Goal: Task Accomplishment & Management: Manage account settings

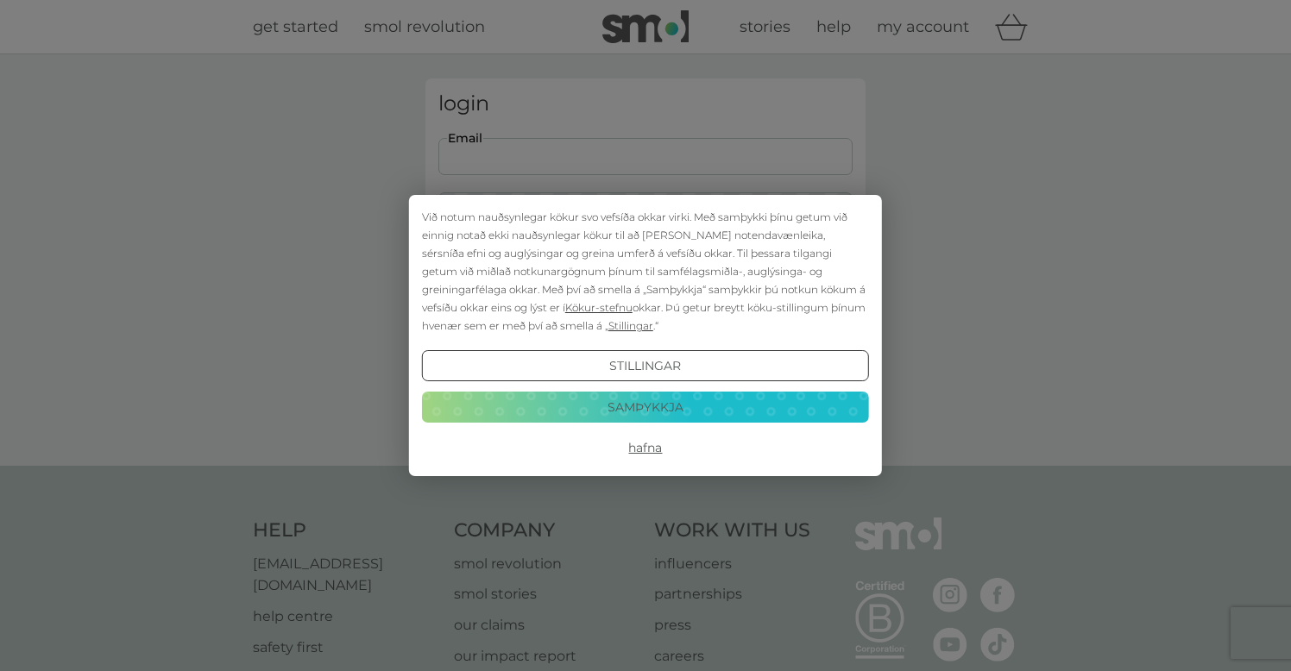
type input "[EMAIL_ADDRESS][DOMAIN_NAME]"
click at [680, 412] on button "Samþykkja" at bounding box center [645, 407] width 447 height 31
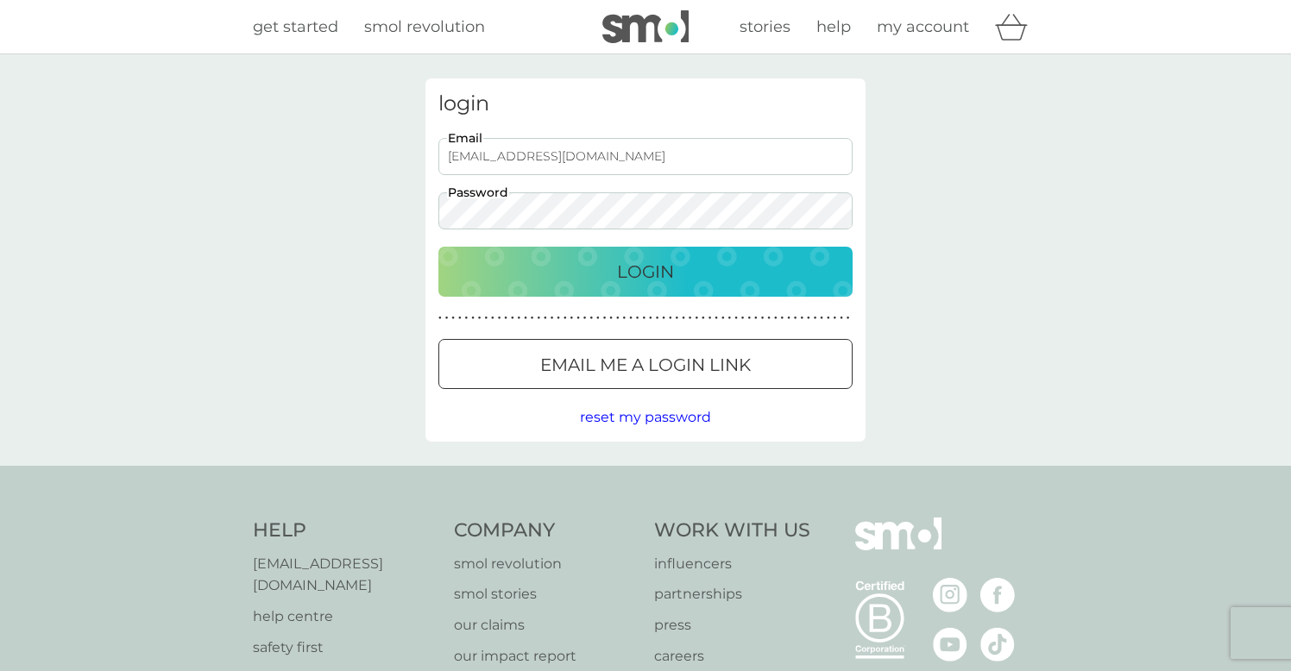
click at [647, 270] on p "Login" at bounding box center [645, 272] width 57 height 28
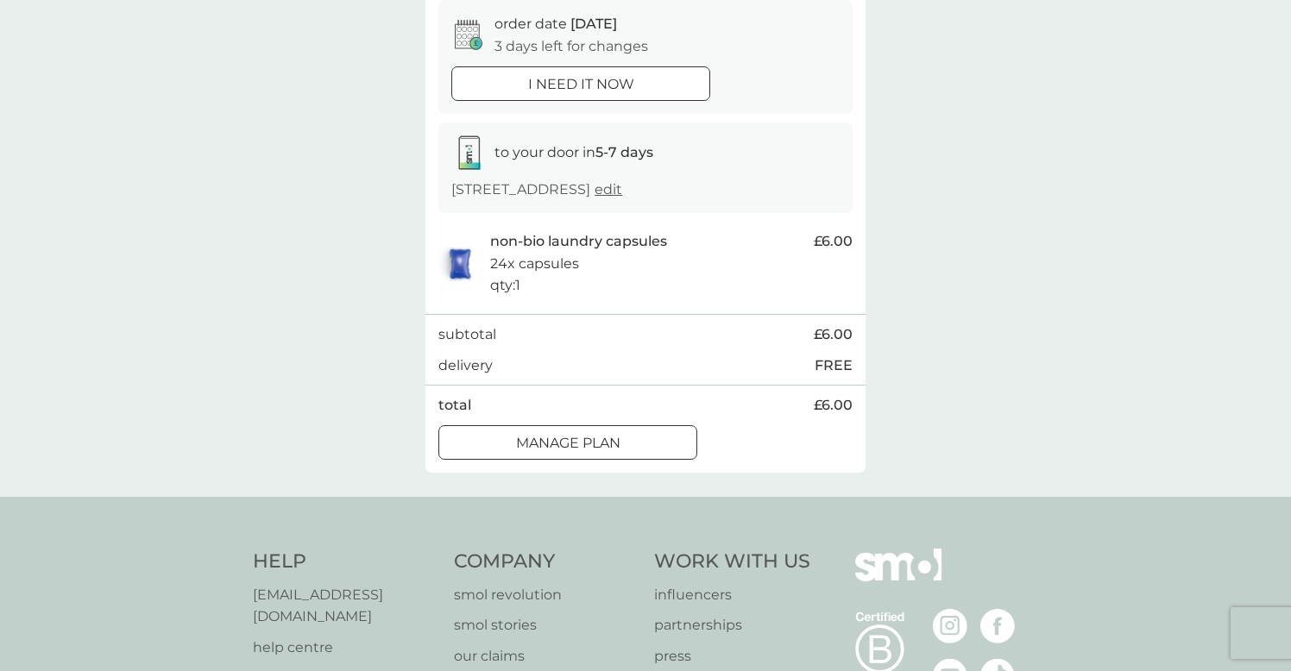
scroll to position [229, 0]
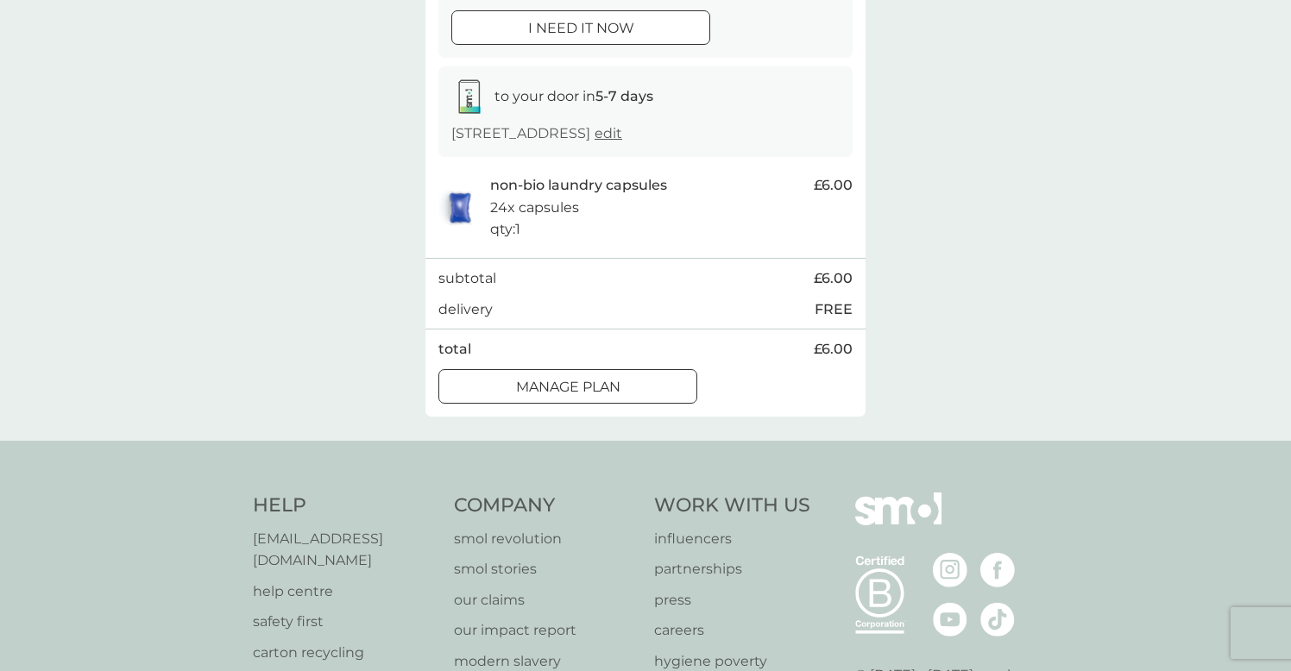
click at [615, 391] on p "Manage plan" at bounding box center [568, 387] width 104 height 22
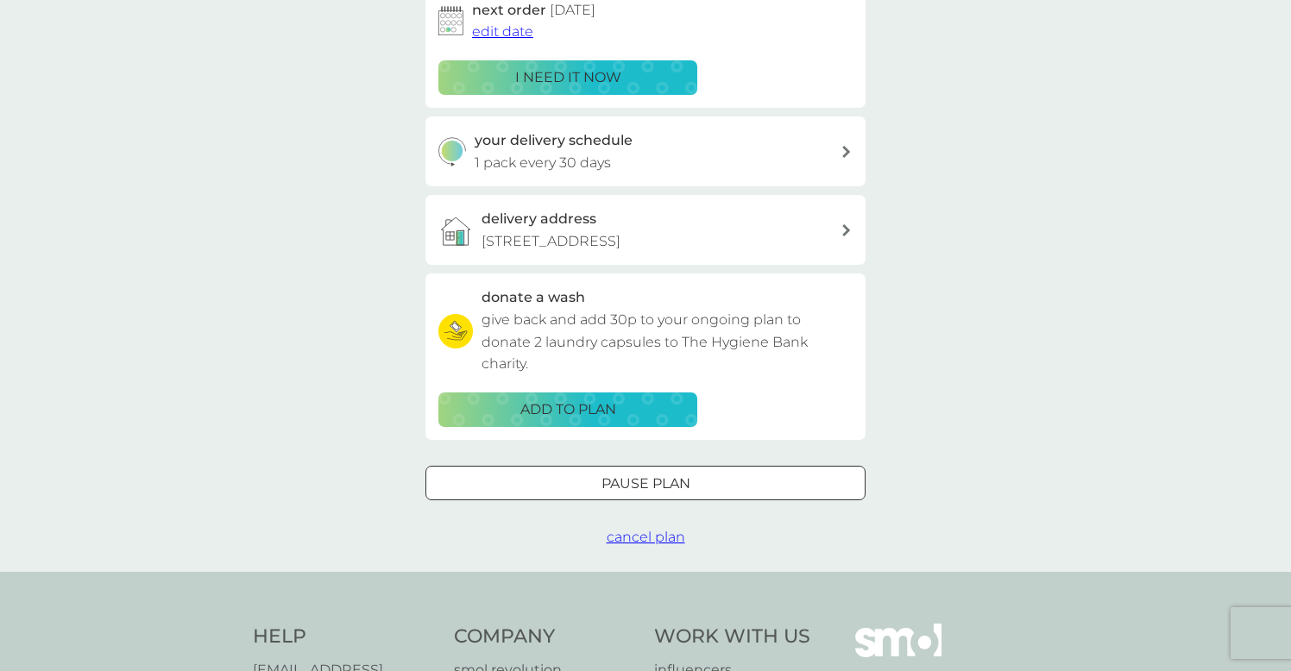
scroll to position [311, 0]
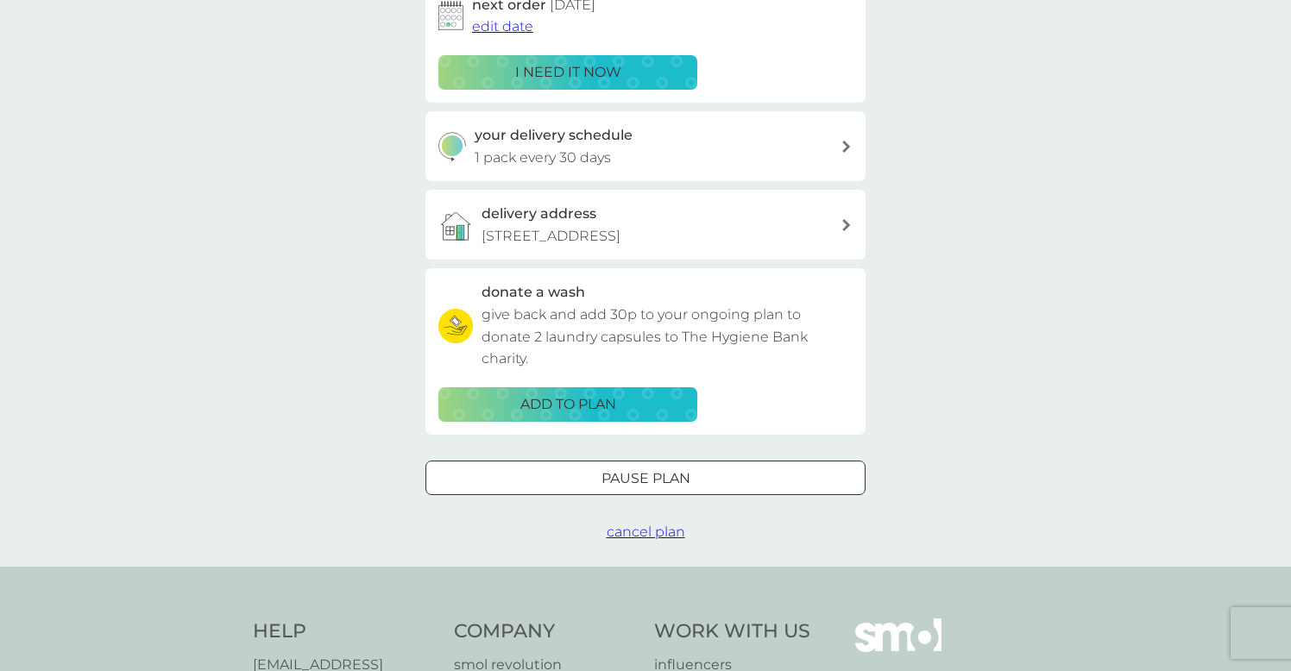
click at [837, 140] on div "your delivery schedule 1 pack every 30 days" at bounding box center [658, 146] width 367 height 44
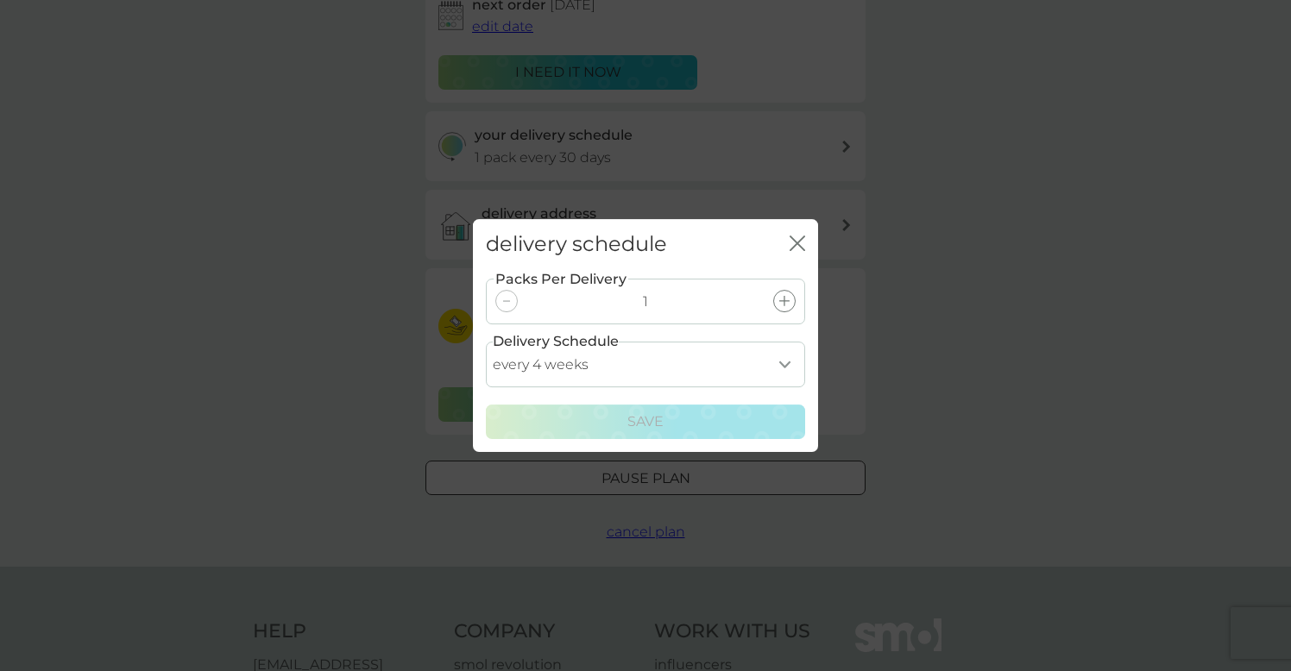
click at [787, 299] on icon at bounding box center [784, 301] width 10 height 10
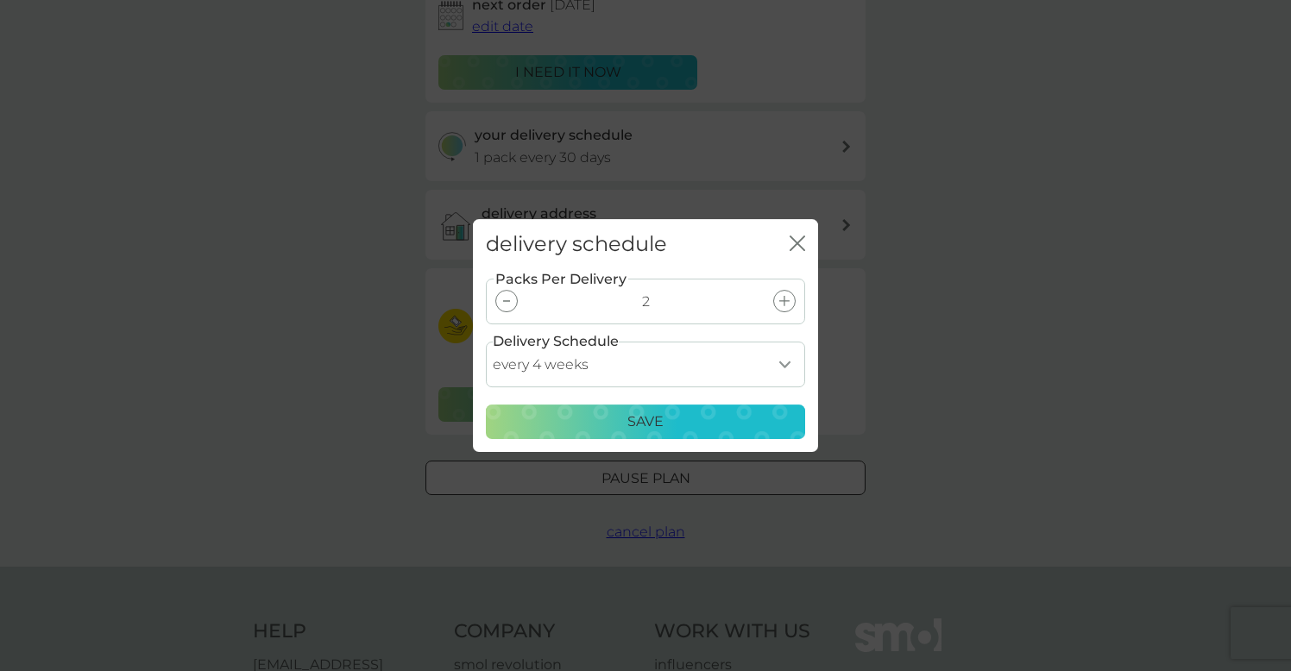
select select "56"
click at [750, 418] on div "Save" at bounding box center [645, 422] width 297 height 22
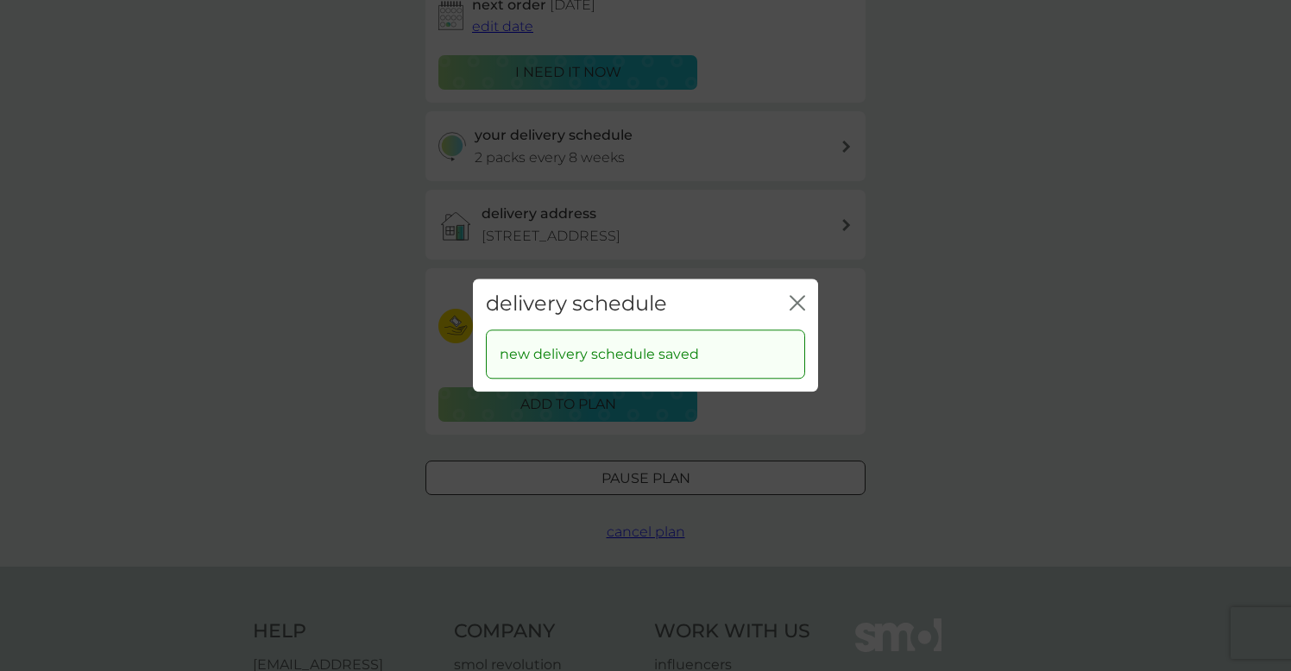
click at [796, 299] on icon "close" at bounding box center [798, 303] width 16 height 16
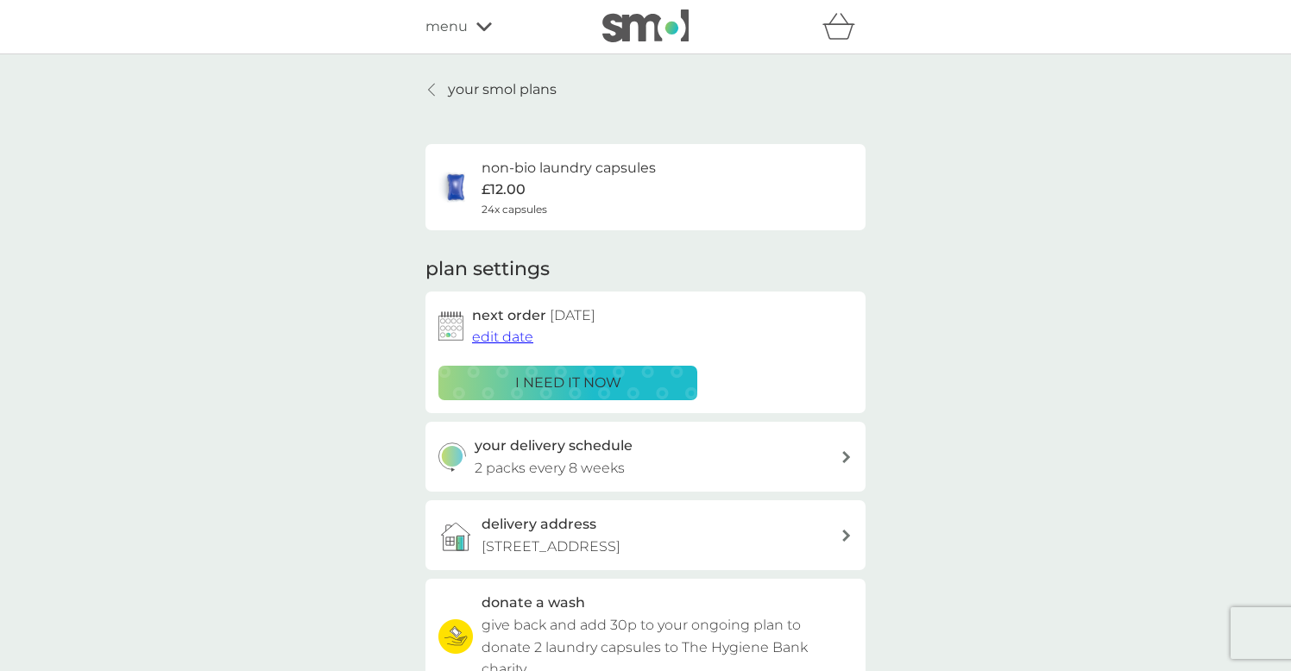
scroll to position [0, 0]
click at [437, 84] on div at bounding box center [432, 90] width 12 height 14
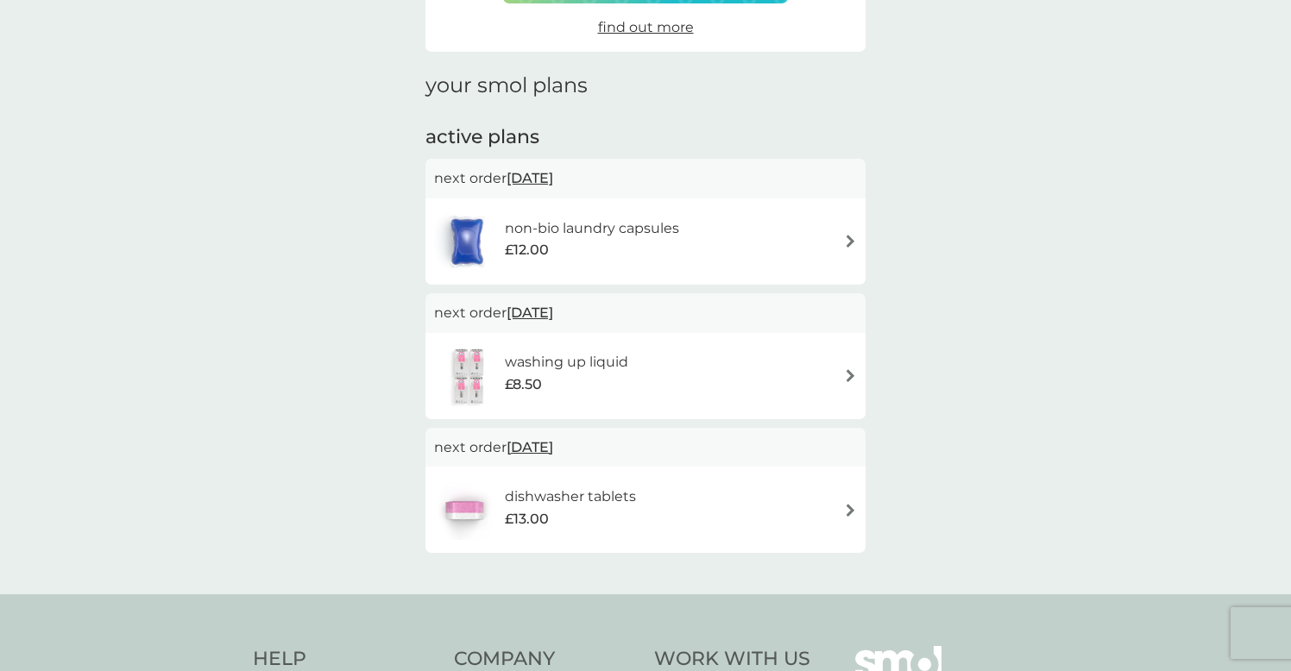
scroll to position [185, 0]
click at [847, 375] on img at bounding box center [850, 375] width 13 height 13
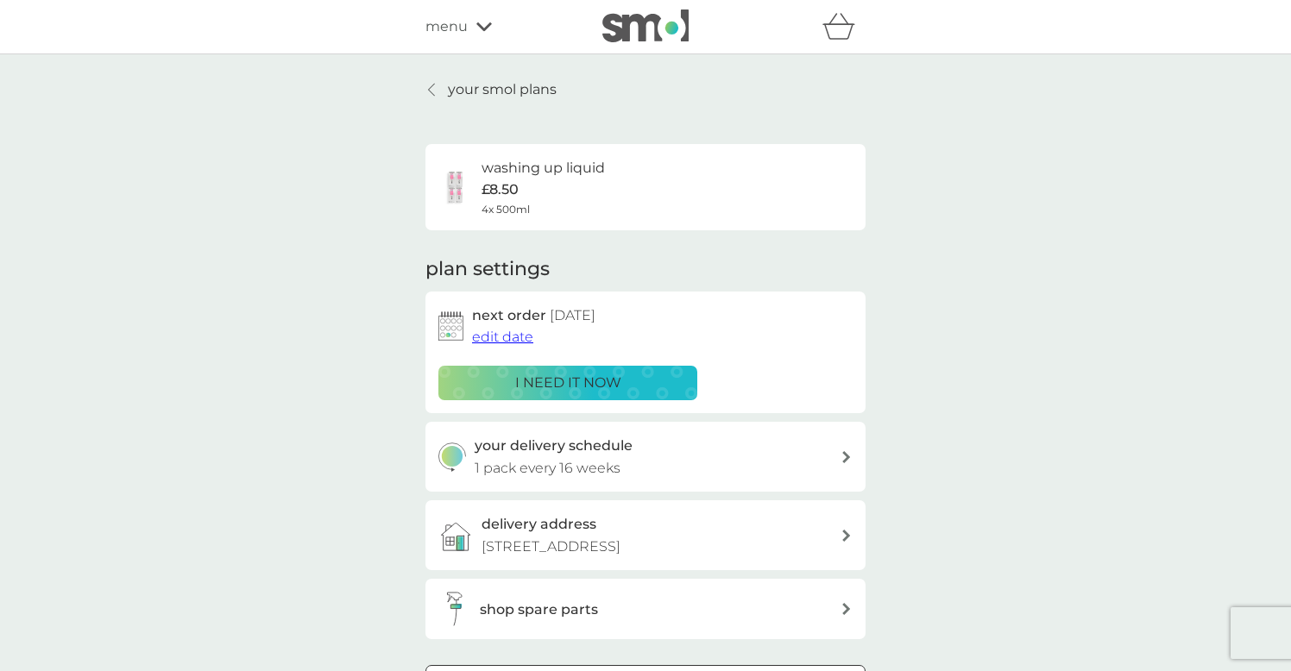
click at [515, 333] on span "edit date" at bounding box center [502, 337] width 61 height 16
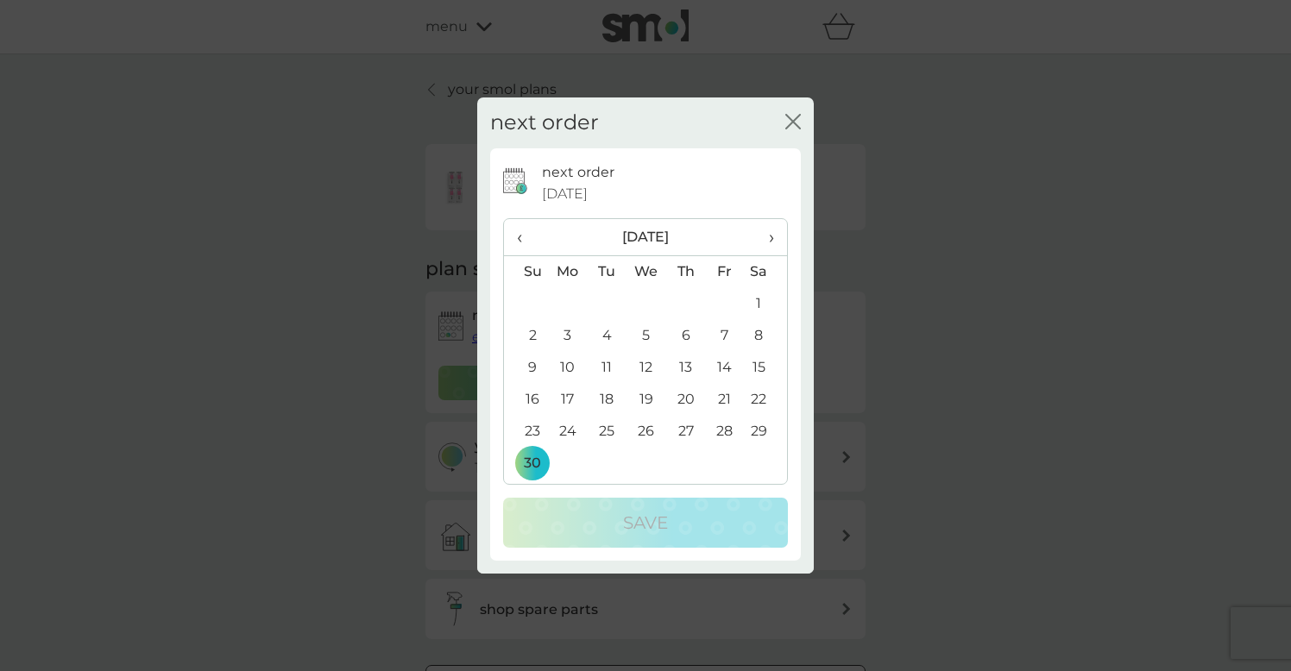
click at [769, 236] on span "›" at bounding box center [765, 237] width 17 height 36
click at [759, 432] on td "31" at bounding box center [765, 432] width 43 height 32
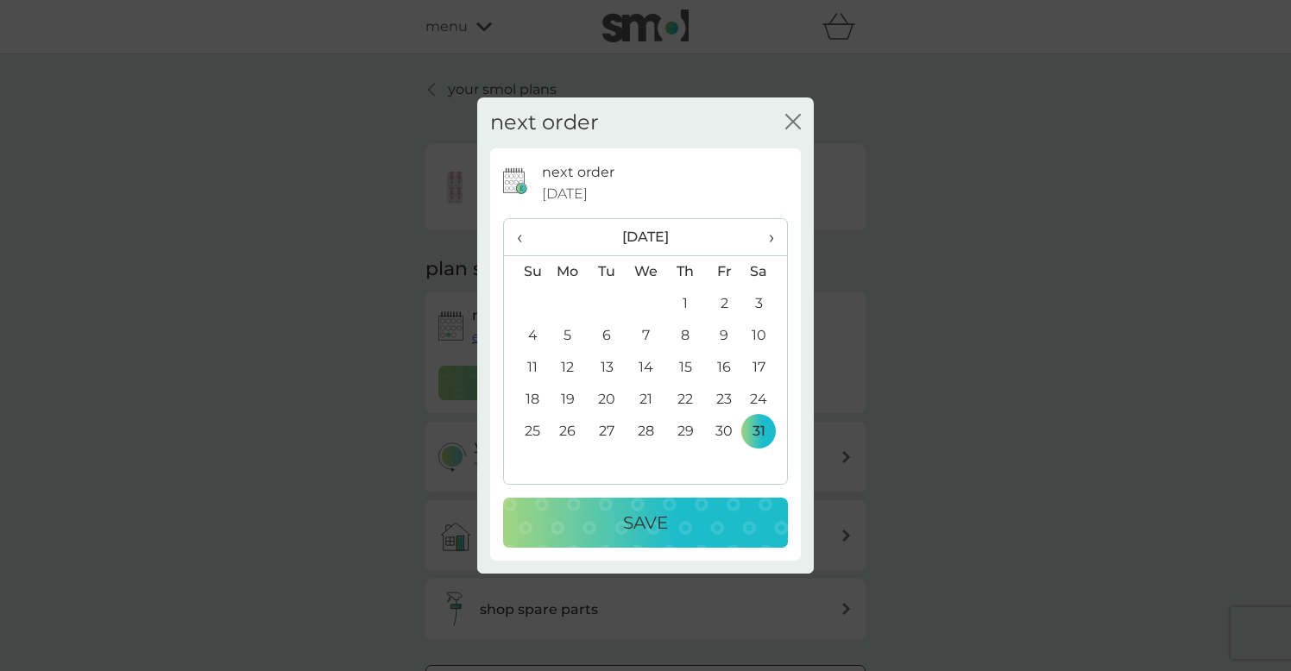
click at [745, 518] on div "Save" at bounding box center [645, 523] width 250 height 28
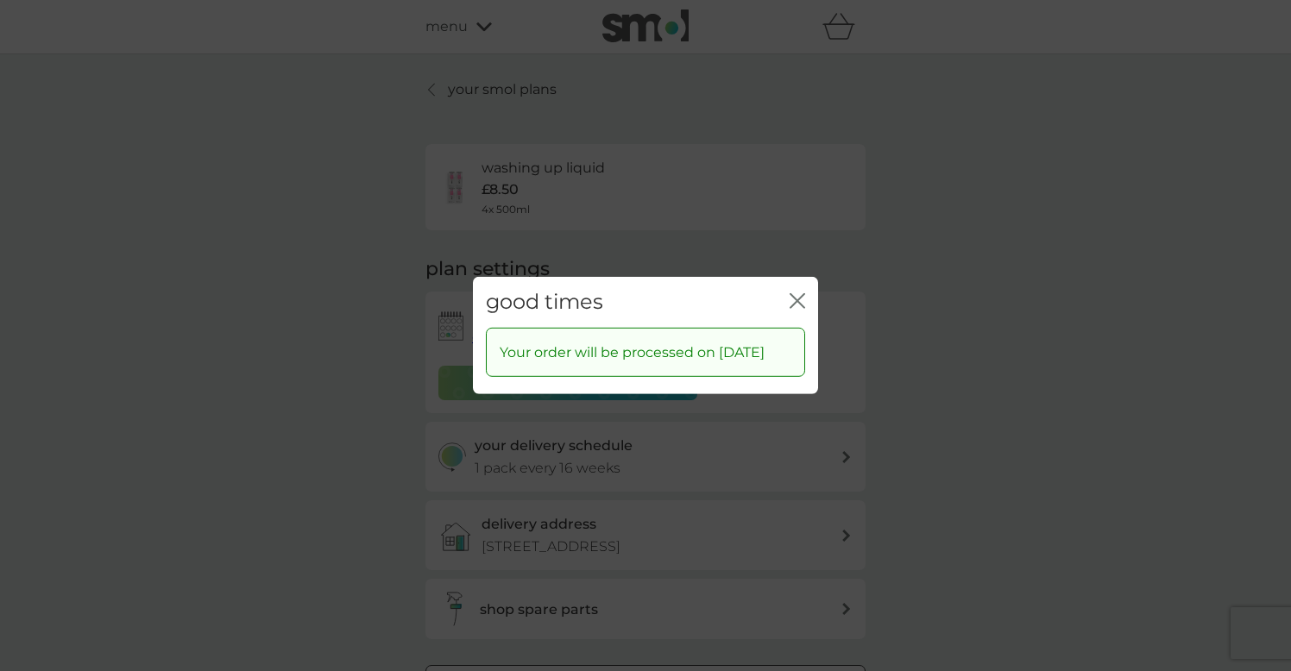
click at [792, 293] on icon "close" at bounding box center [798, 301] width 16 height 16
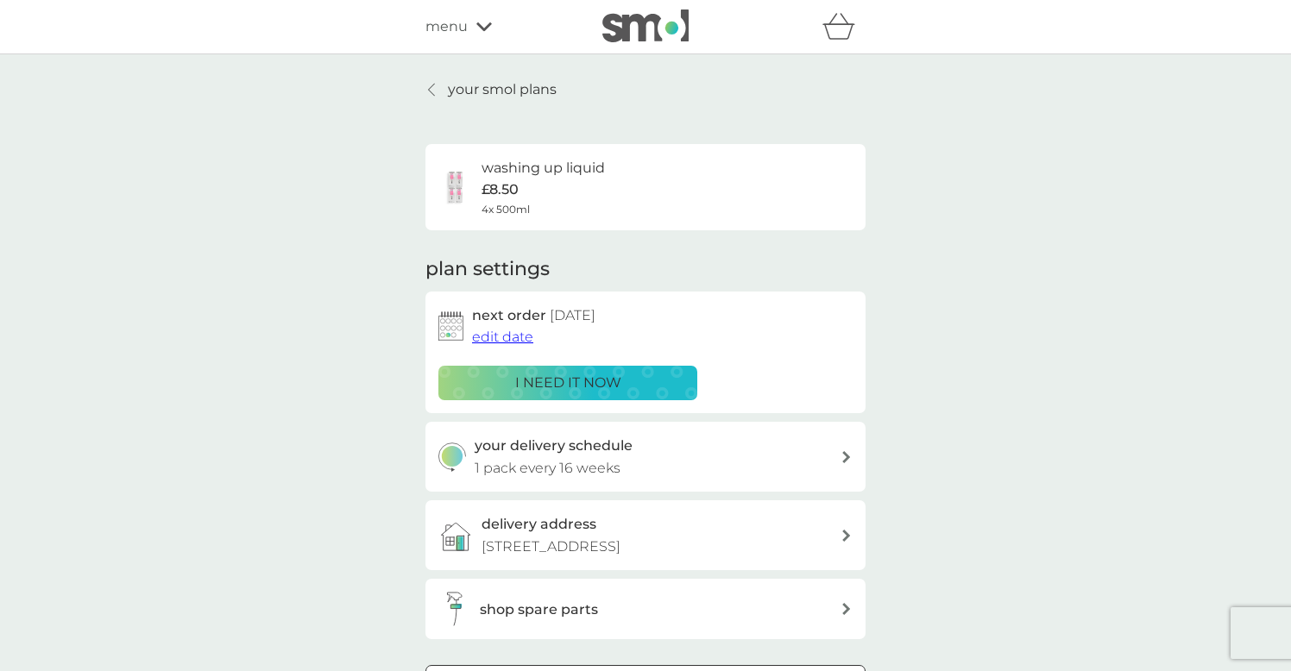
click at [510, 85] on p "your smol plans" at bounding box center [502, 90] width 109 height 22
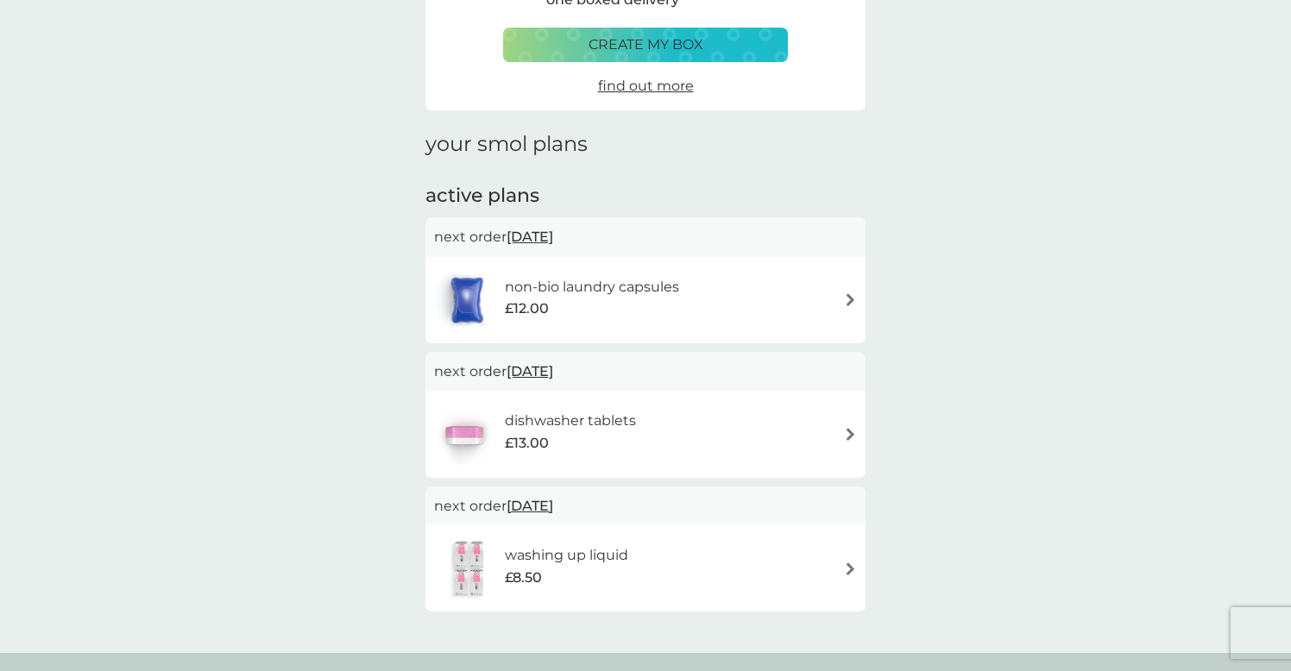
scroll to position [116, 0]
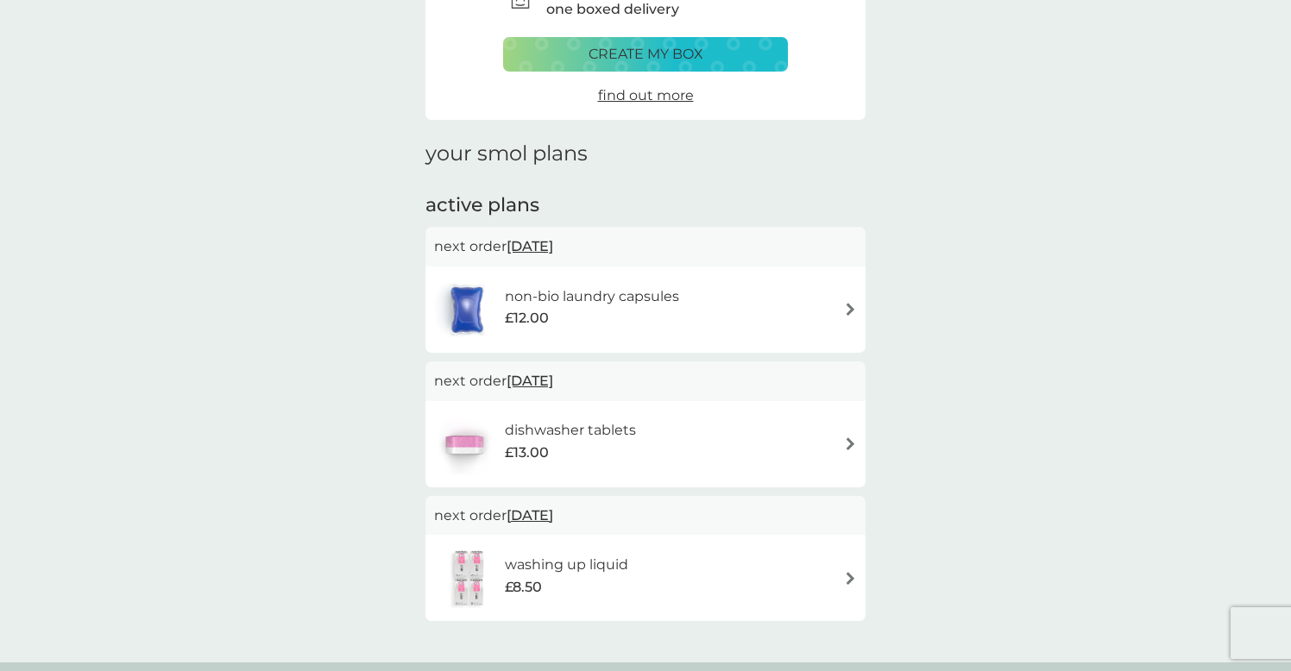
click at [854, 304] on img at bounding box center [850, 309] width 13 height 13
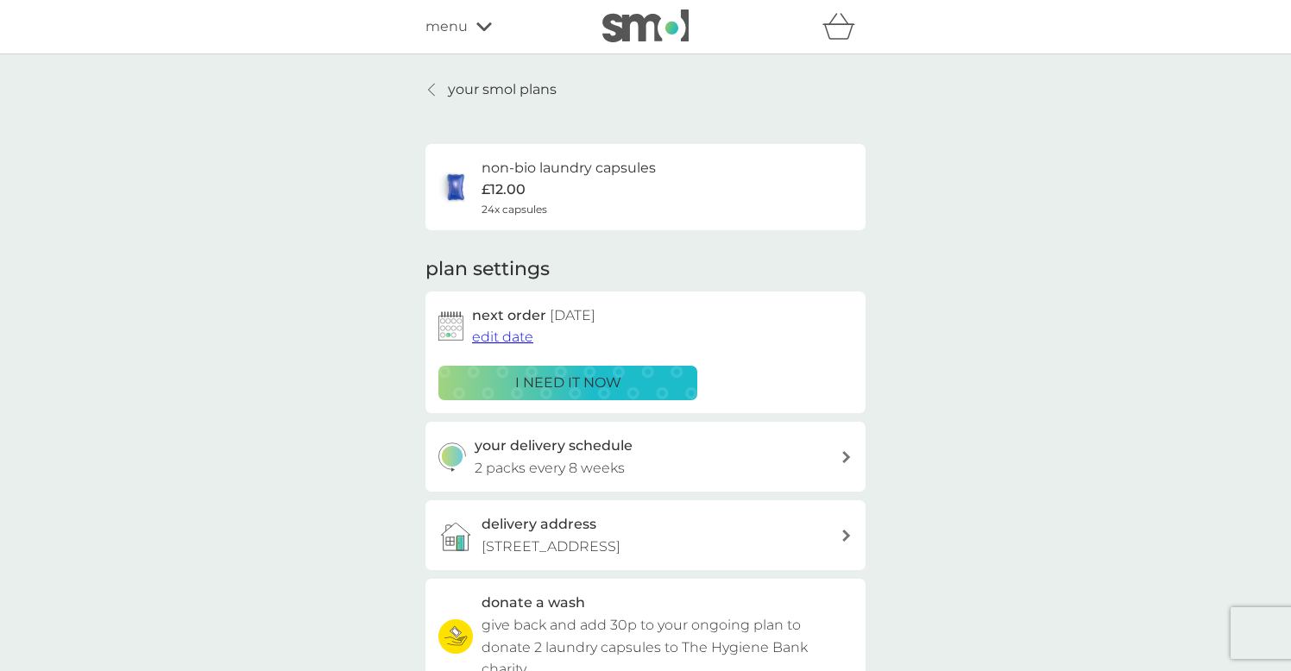
scroll to position [116, 0]
